Goal: Information Seeking & Learning: Find specific fact

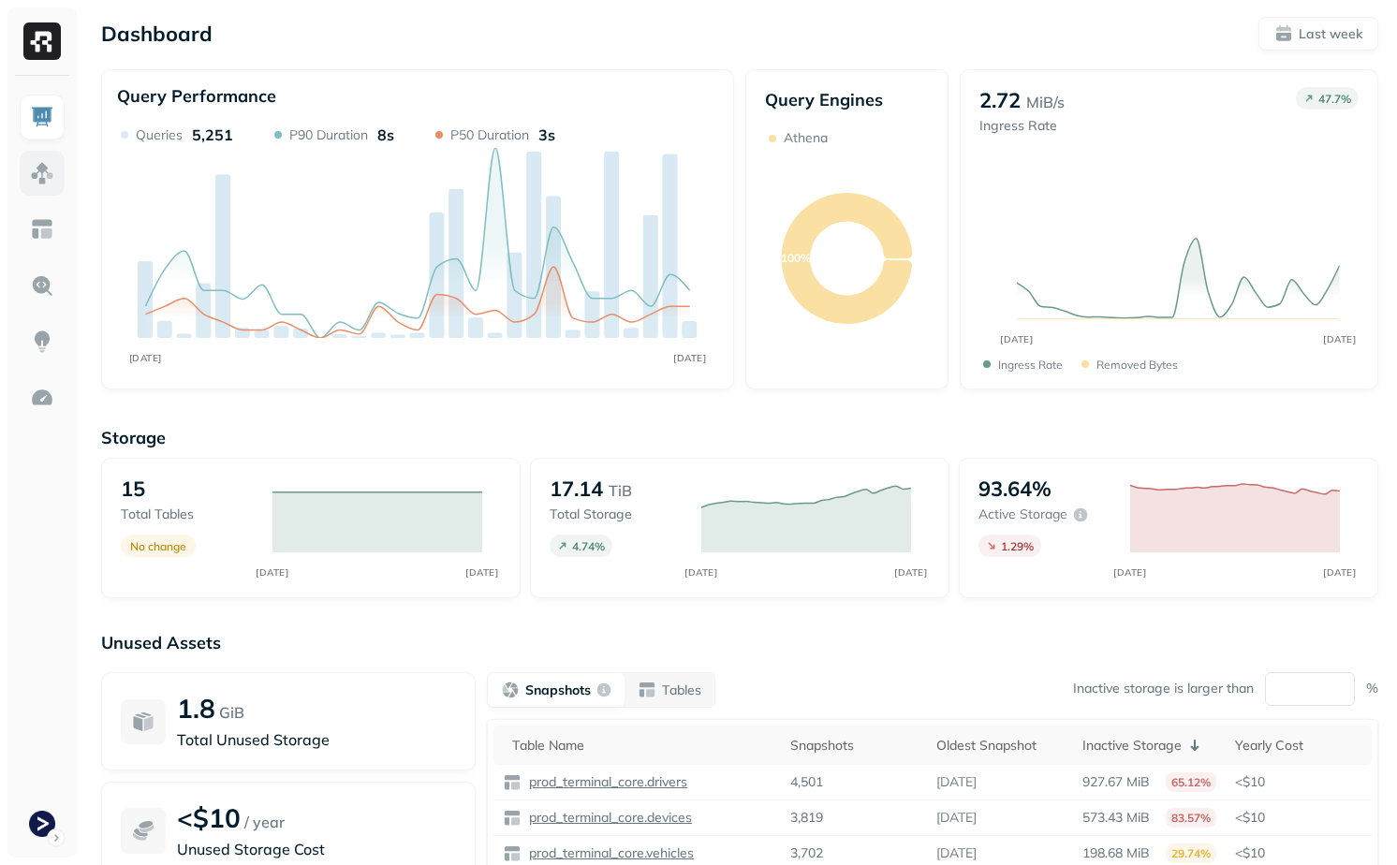
click at [39, 180] on img at bounding box center [42, 173] width 24 height 24
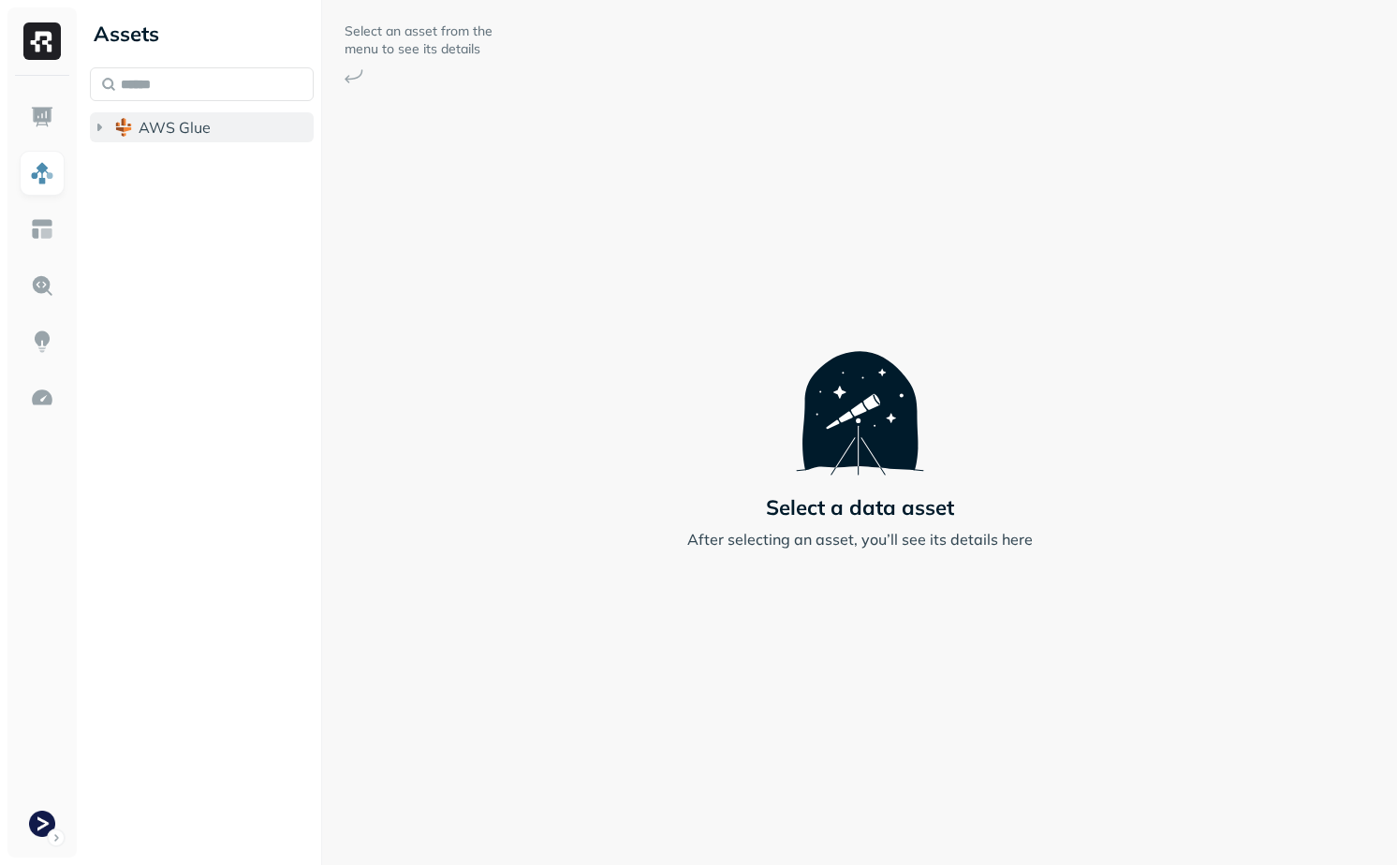
click at [153, 115] on button "AWS Glue" at bounding box center [202, 127] width 224 height 30
click at [168, 173] on button "prod_terminal_core" at bounding box center [212, 163] width 206 height 30
click at [198, 197] on div "Tables ( 13 )" at bounding box center [191, 198] width 79 height 19
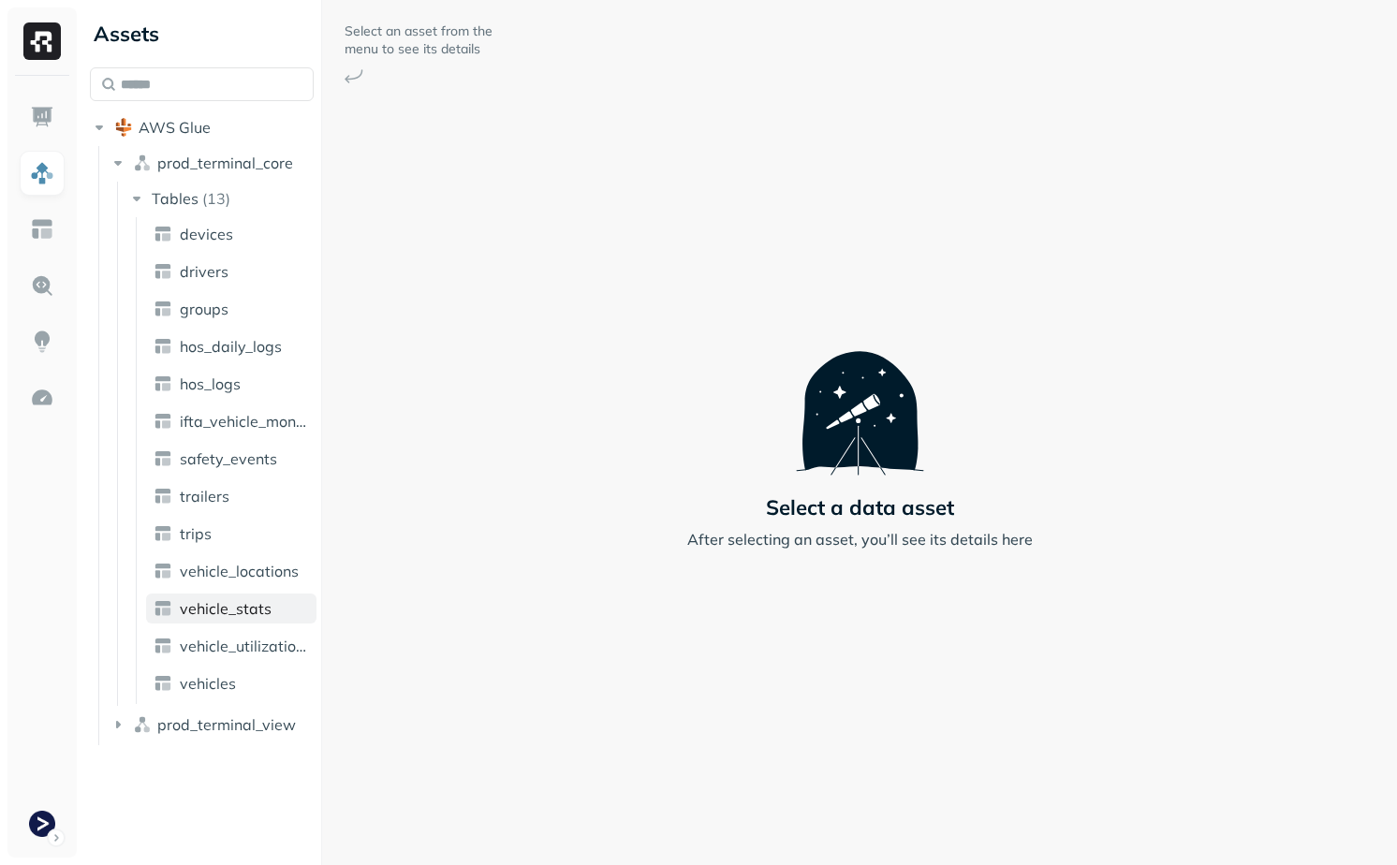
click at [268, 608] on span "vehicle_stats" at bounding box center [226, 608] width 92 height 19
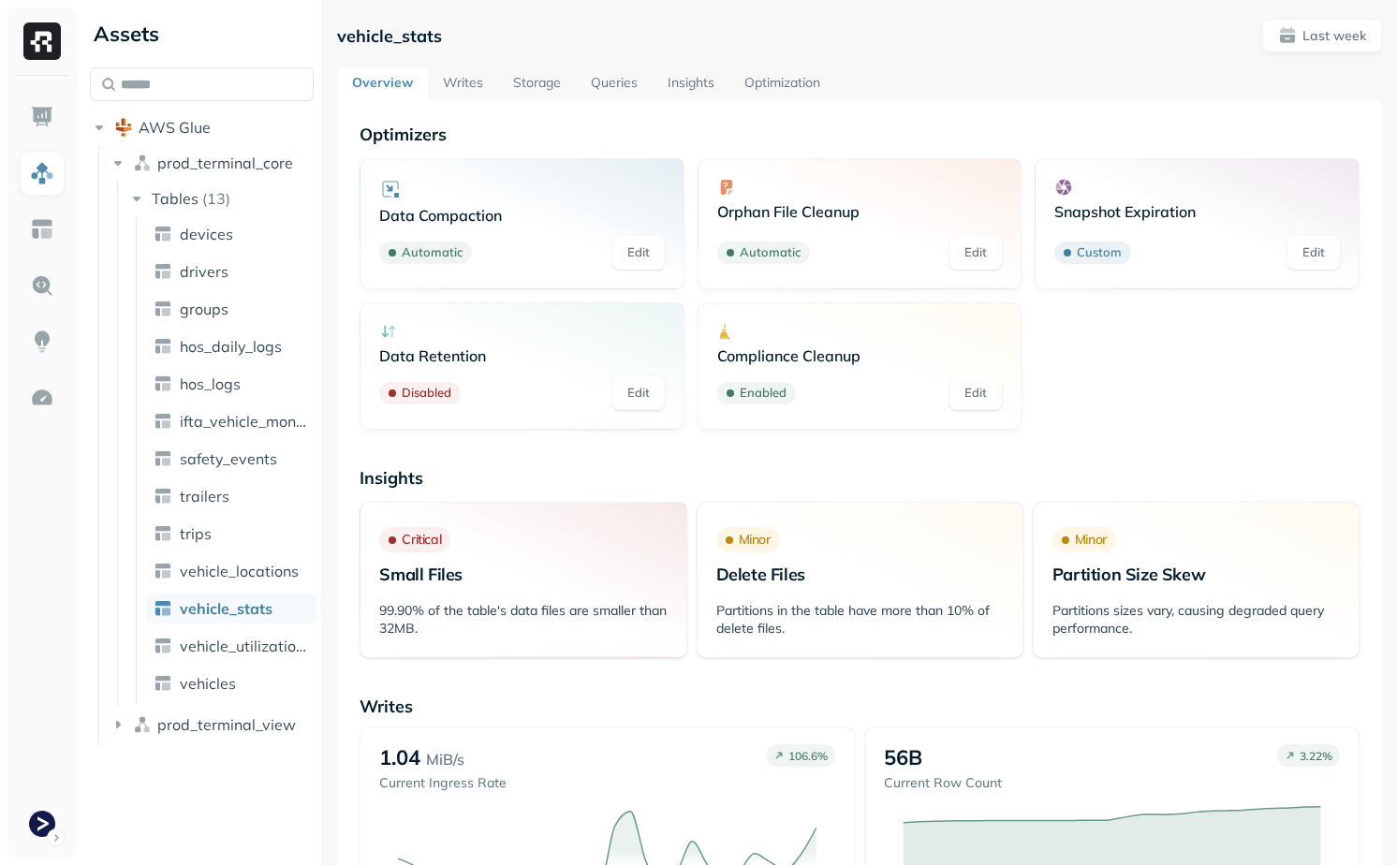
click at [471, 85] on link "Writes" at bounding box center [463, 84] width 70 height 34
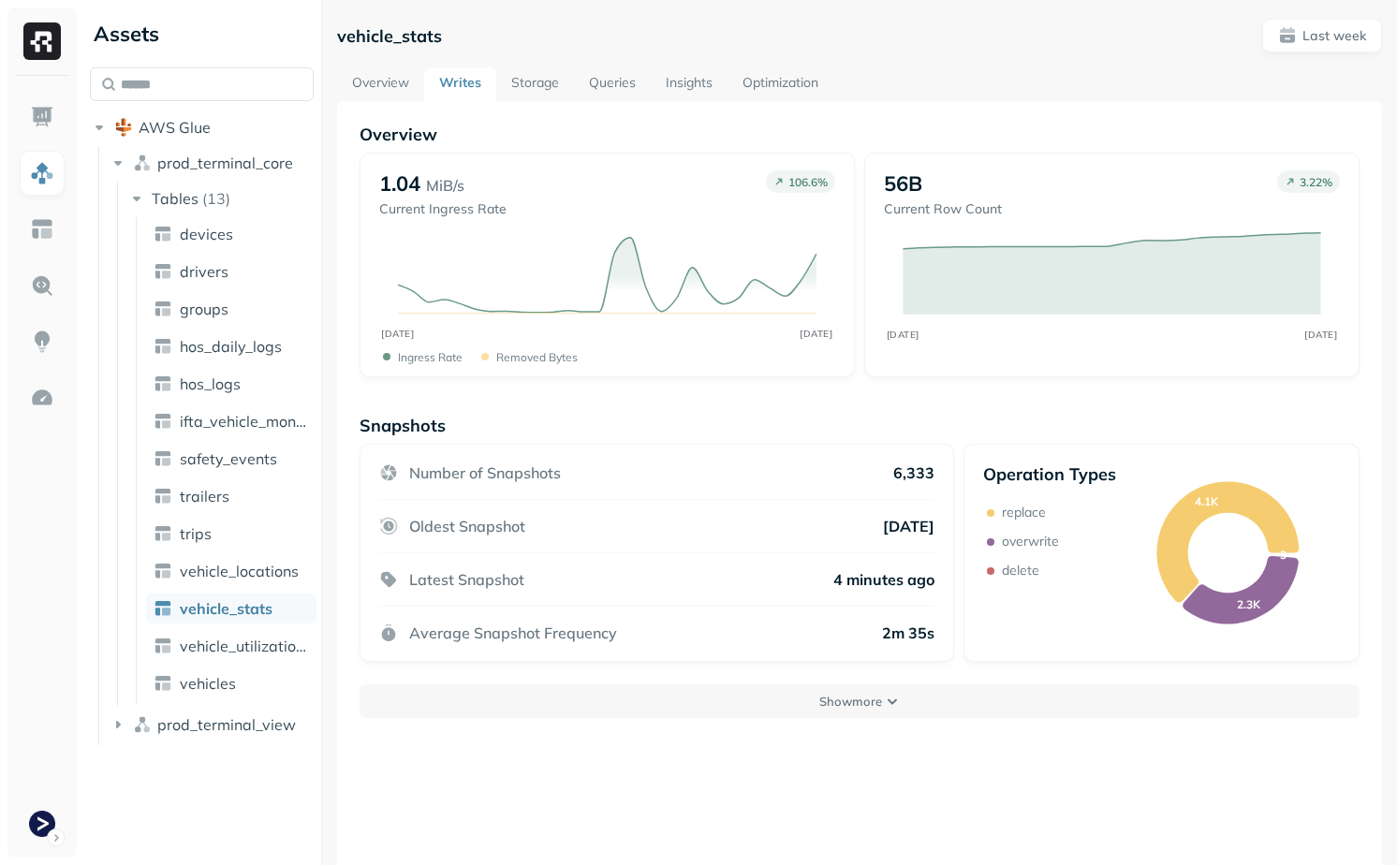
click at [380, 74] on link "Overview" at bounding box center [380, 84] width 87 height 34
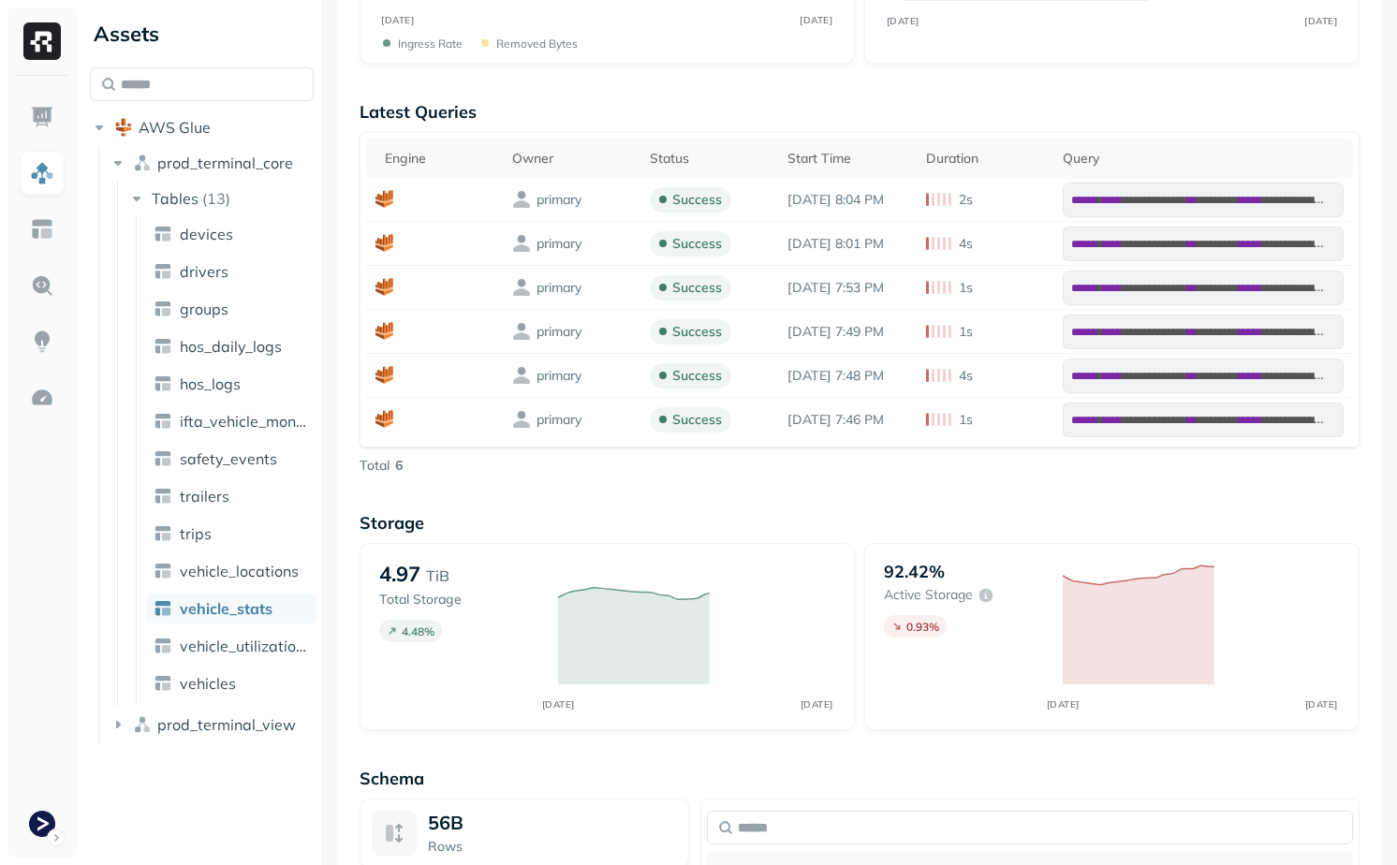
scroll to position [1532, 0]
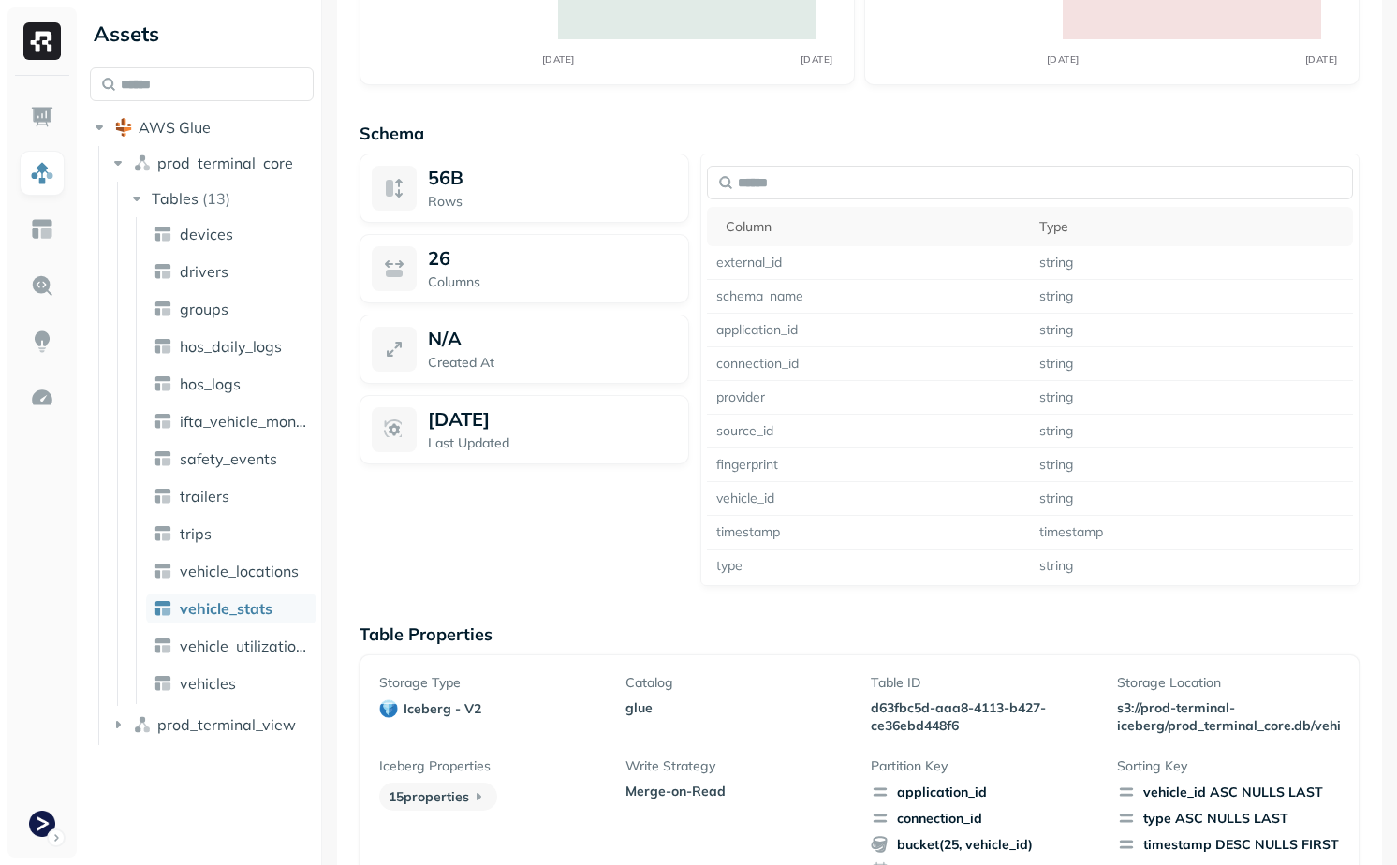
click at [909, 704] on p "d63fbc5d-aaa8-4113-b427-ce36ebd448f6" at bounding box center [982, 717] width 223 height 36
drag, startPoint x: 909, startPoint y: 704, endPoint x: 945, endPoint y: 718, distance: 38.2
click at [945, 718] on p "d63fbc5d-aaa8-4113-b427-ce36ebd448f6" at bounding box center [982, 717] width 223 height 36
copy p "d63fbc5d-aaa8-4113-b427-ce36ebd448f6"
